Goal: Entertainment & Leisure: Consume media (video, audio)

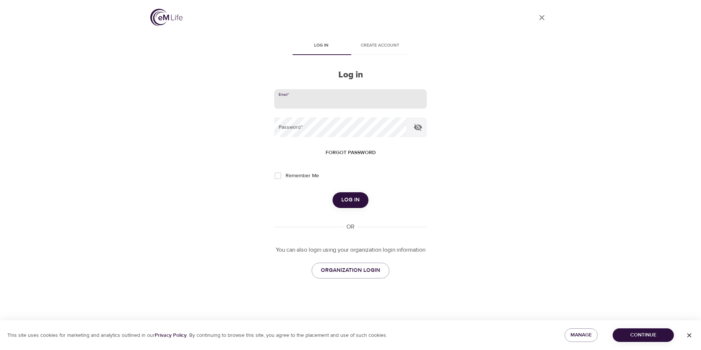
click at [294, 99] on input "email" at bounding box center [350, 99] width 153 height 20
type input "[EMAIL_ADDRESS][DOMAIN_NAME]"
click at [333, 192] on button "Log in" at bounding box center [351, 199] width 36 height 15
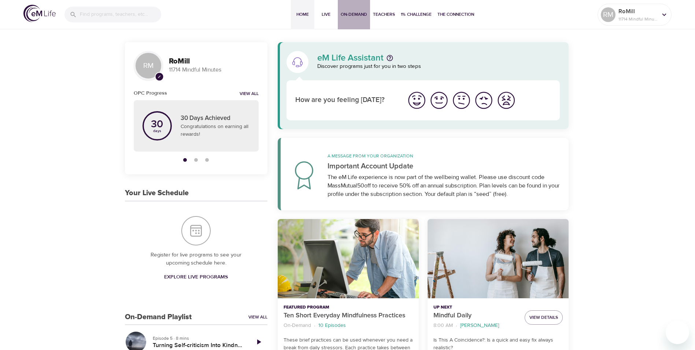
click at [351, 16] on span "On-Demand" at bounding box center [354, 15] width 26 height 8
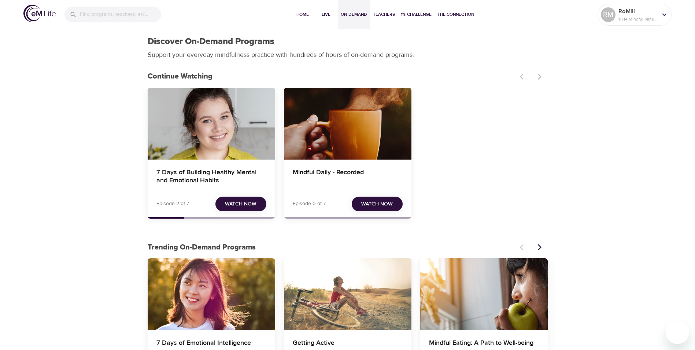
click at [240, 203] on span "Watch Now" at bounding box center [241, 203] width 32 height 9
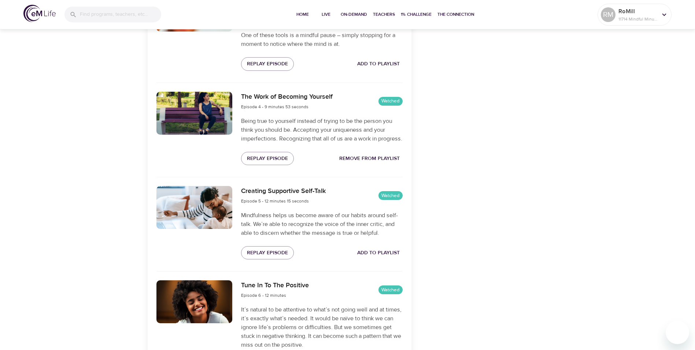
scroll to position [513, 0]
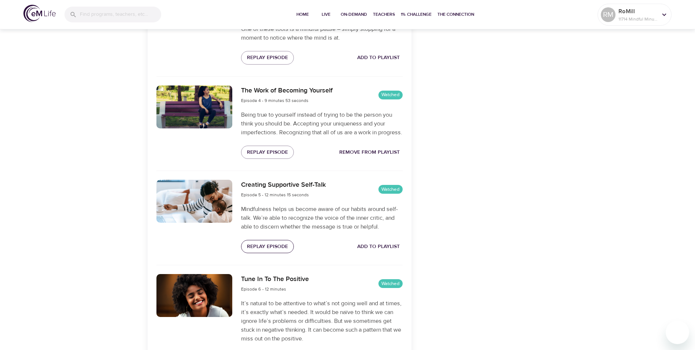
click at [267, 251] on span "Replay Episode" at bounding box center [267, 246] width 41 height 9
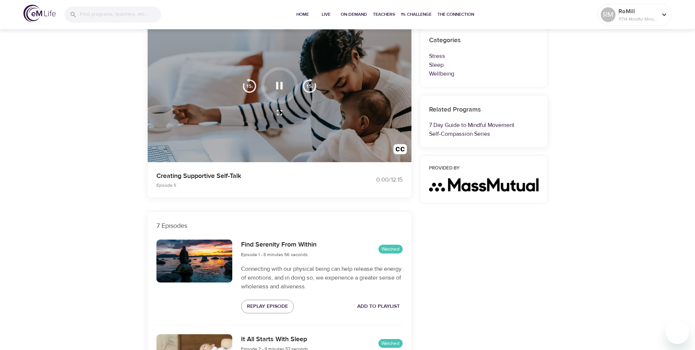
scroll to position [0, 0]
